Goal: Information Seeking & Learning: Stay updated

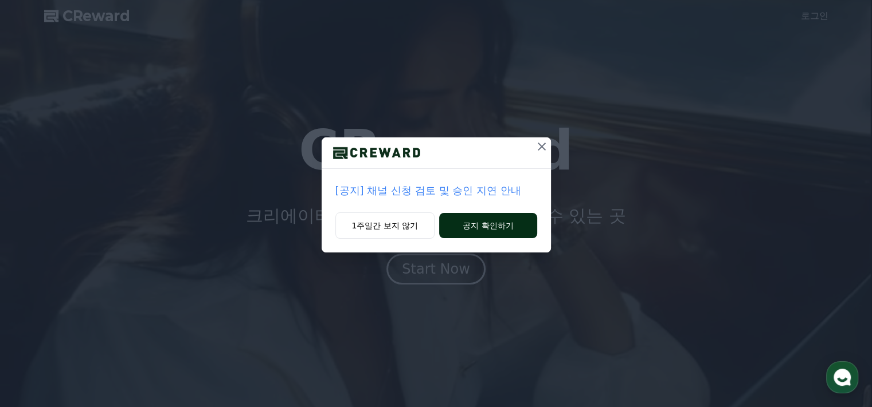
click at [467, 230] on button "공지 확인하기" at bounding box center [487, 225] width 97 height 25
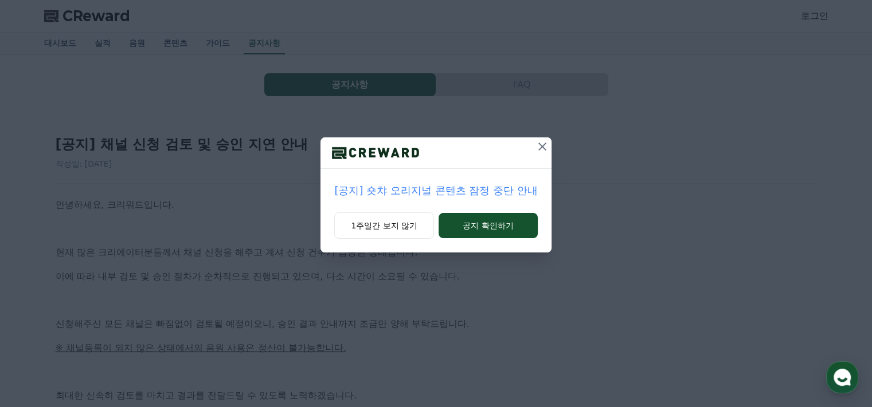
click at [467, 230] on button "공지 확인하기" at bounding box center [487, 225] width 99 height 25
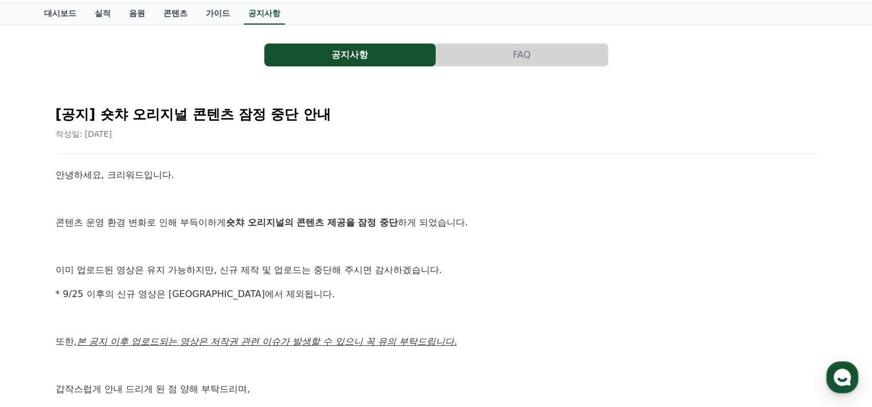
scroll to position [57, 0]
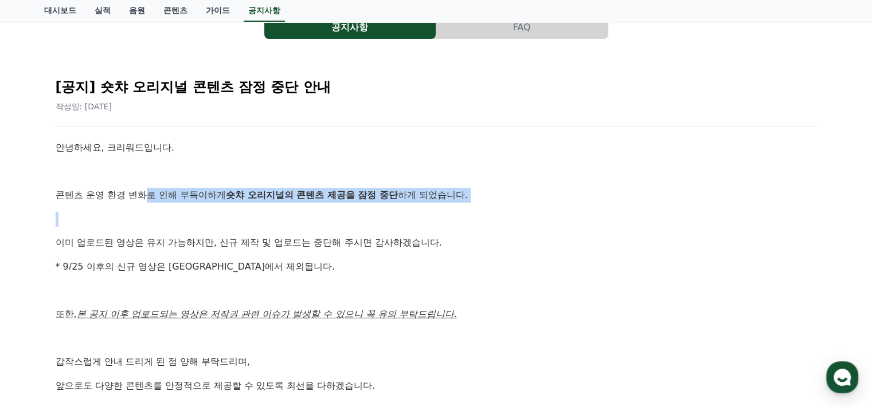
drag, startPoint x: 187, startPoint y: 199, endPoint x: 310, endPoint y: 209, distance: 123.1
click at [302, 208] on div "안녕하세요, 크리워드입니다. 콘텐츠 운영 환경 변화로 인해 부득이하게 숏챠 오리지널의 콘텐츠 제공을 잠정 중단 하게 되었습니다. 이미 업로드된…" at bounding box center [436, 302] width 761 height 324
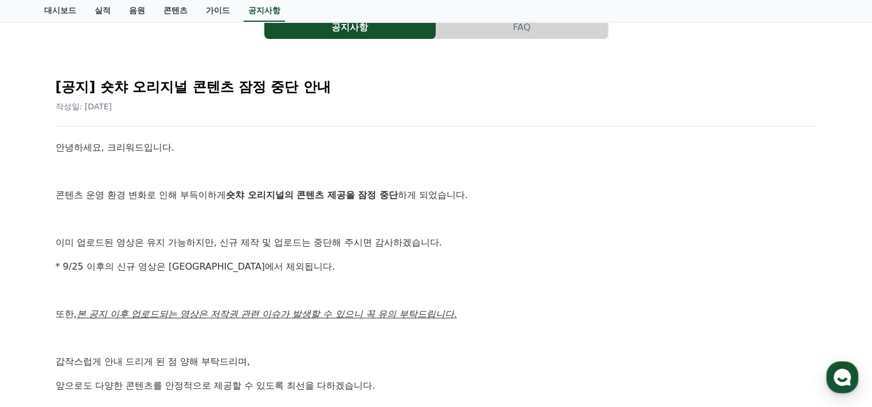
click at [331, 234] on div "안녕하세요, 크리워드입니다. 콘텐츠 운영 환경 변화로 인해 부득이하게 숏챠 오리지널의 콘텐츠 제공을 잠정 중단 하게 되었습니다. 이미 업로드된…" at bounding box center [436, 302] width 761 height 324
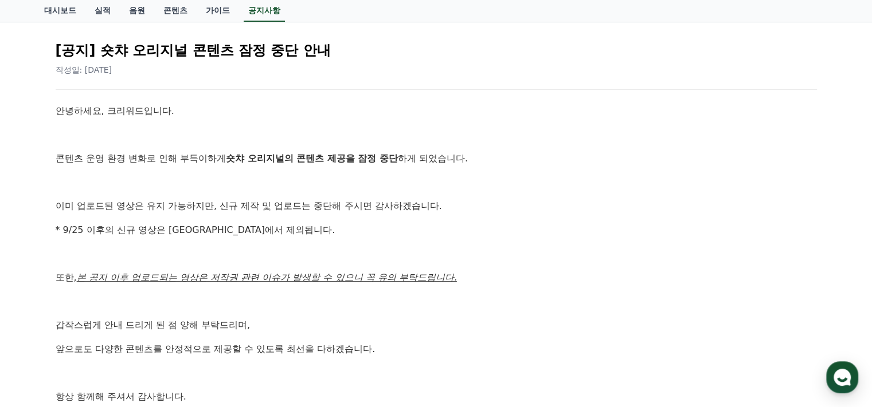
scroll to position [115, 0]
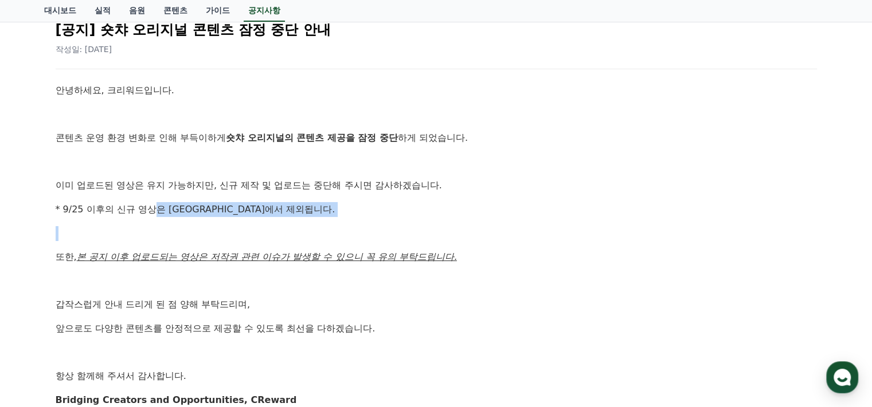
drag, startPoint x: 151, startPoint y: 206, endPoint x: 318, endPoint y: 262, distance: 176.0
click at [289, 248] on div "안녕하세요, 크리워드입니다. 콘텐츠 운영 환경 변화로 인해 부득이하게 숏챠 오리지널의 콘텐츠 제공을 잠정 중단 하게 되었습니다. 이미 업로드된…" at bounding box center [436, 245] width 761 height 324
click at [363, 293] on div "안녕하세요, 크리워드입니다. 콘텐츠 운영 환경 변화로 인해 부득이하게 숏챠 오리지널의 콘텐츠 제공을 잠정 중단 하게 되었습니다. 이미 업로드된…" at bounding box center [436, 245] width 761 height 324
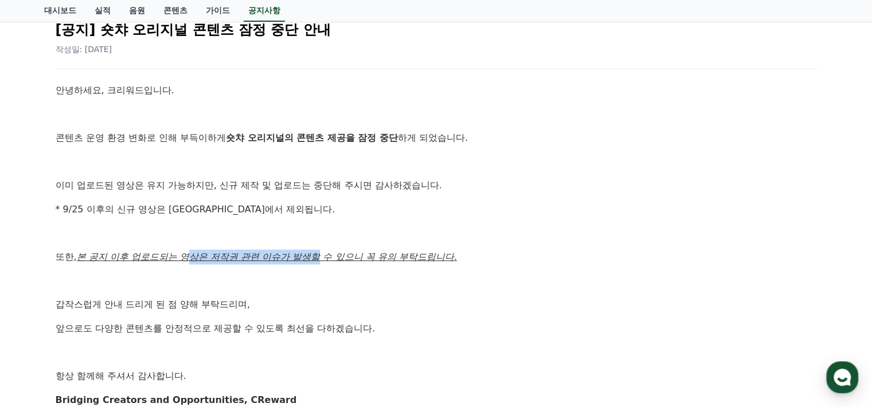
drag, startPoint x: 194, startPoint y: 254, endPoint x: 359, endPoint y: 282, distance: 167.4
click at [347, 267] on div "안녕하세요, 크리워드입니다. 콘텐츠 운영 환경 변화로 인해 부득이하게 숏챠 오리지널의 콘텐츠 제공을 잠정 중단 하게 되었습니다. 이미 업로드된…" at bounding box center [436, 245] width 761 height 324
click at [354, 314] on div "안녕하세요, 크리워드입니다. 콘텐츠 운영 환경 변화로 인해 부득이하게 숏챠 오리지널의 콘텐츠 제공을 잠정 중단 하게 되었습니다. 이미 업로드된…" at bounding box center [436, 245] width 761 height 324
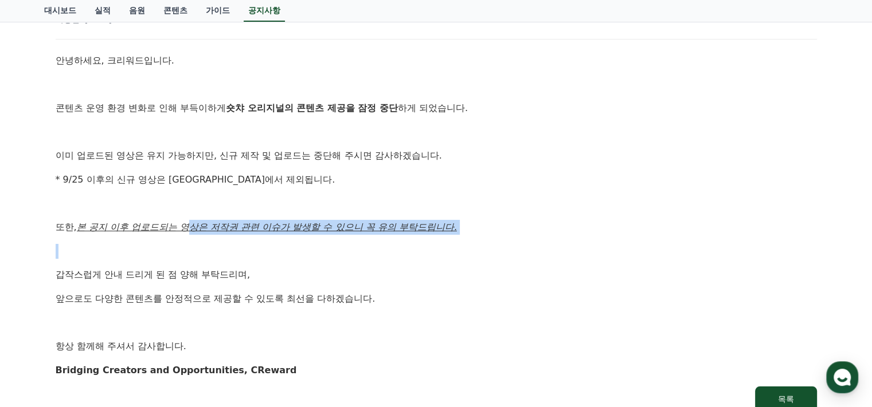
scroll to position [172, 0]
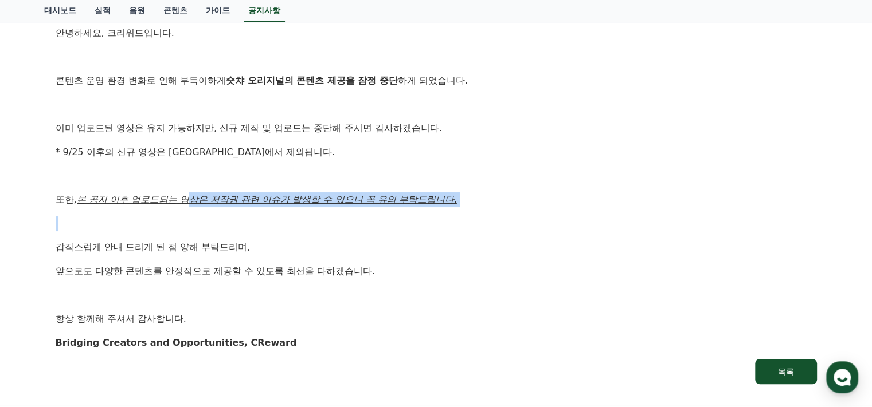
click at [252, 228] on p at bounding box center [436, 224] width 761 height 15
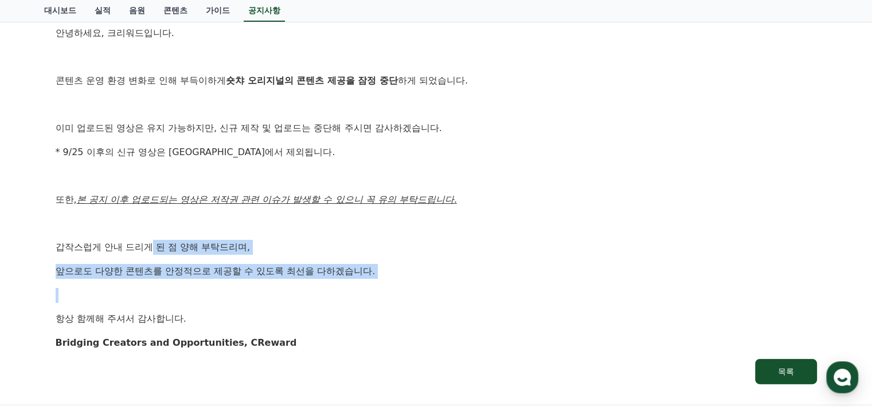
drag, startPoint x: 151, startPoint y: 243, endPoint x: 210, endPoint y: 322, distance: 99.0
click at [177, 298] on div "안녕하세요, 크리워드입니다. 콘텐츠 운영 환경 변화로 인해 부득이하게 숏챠 오리지널의 콘텐츠 제공을 잠정 중단 하게 되었습니다. 이미 업로드된…" at bounding box center [436, 188] width 761 height 324
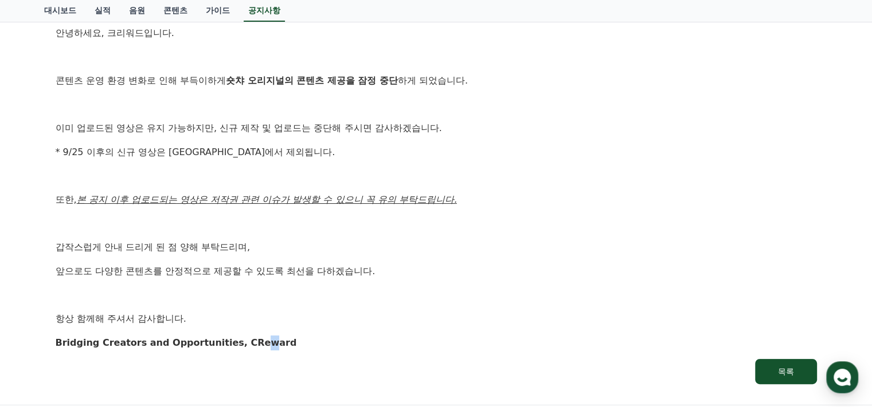
click at [246, 330] on div "안녕하세요, 크리워드입니다. 콘텐츠 운영 환경 변화로 인해 부득이하게 숏챠 오리지널의 콘텐츠 제공을 잠정 중단 하게 되었습니다. 이미 업로드된…" at bounding box center [436, 188] width 761 height 324
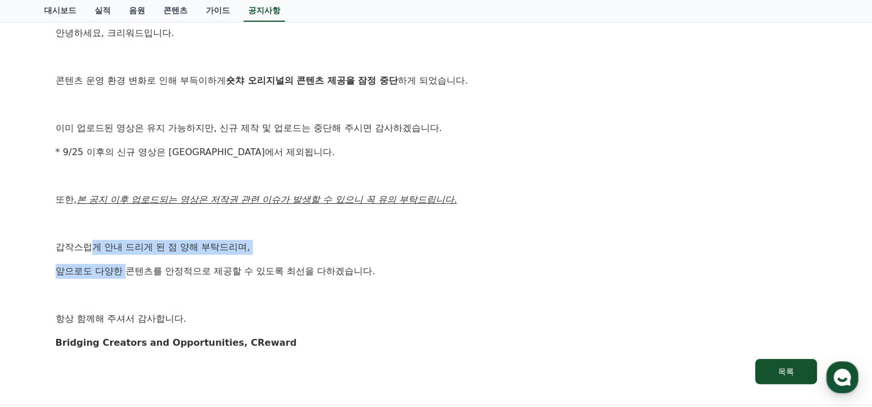
drag, startPoint x: 112, startPoint y: 265, endPoint x: 375, endPoint y: 340, distance: 273.6
click at [226, 296] on div "안녕하세요, 크리워드입니다. 콘텐츠 운영 환경 변화로 인해 부득이하게 숏챠 오리지널의 콘텐츠 제공을 잠정 중단 하게 되었습니다. 이미 업로드된…" at bounding box center [436, 188] width 761 height 324
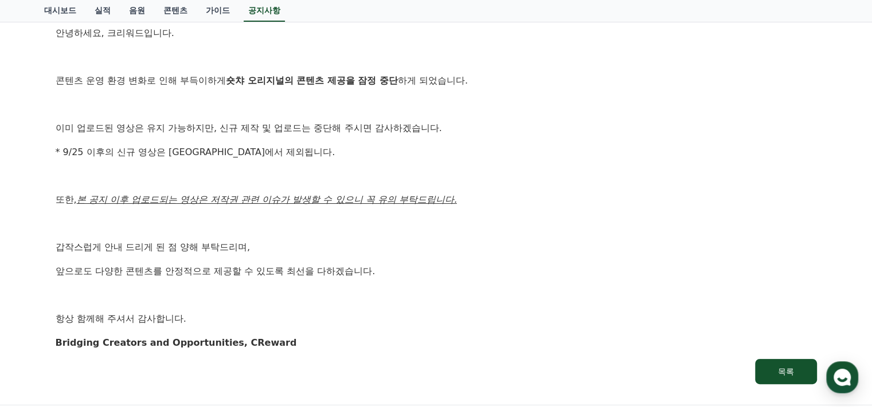
click at [413, 350] on p "Bridging Creators and Opportunities, CReward" at bounding box center [436, 343] width 761 height 15
